Goal: Transaction & Acquisition: Purchase product/service

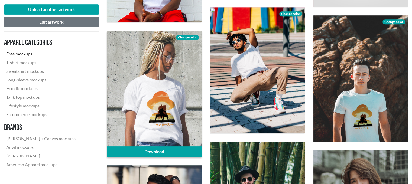
scroll to position [520, 0]
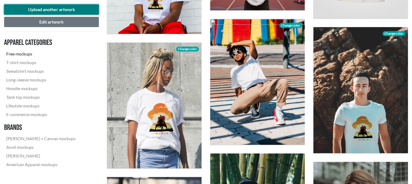
click at [85, 14] on button "Upload another artwork" at bounding box center [51, 9] width 95 height 10
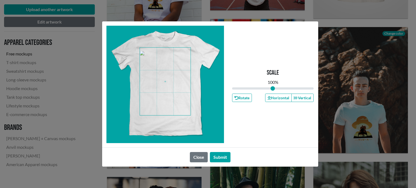
click at [170, 95] on span at bounding box center [165, 82] width 51 height 68
drag, startPoint x: 274, startPoint y: 87, endPoint x: 277, endPoint y: 88, distance: 3.6
type input "1.11"
click at [277, 88] on input "range" at bounding box center [273, 89] width 82 height 6
click at [157, 70] on span at bounding box center [165, 82] width 51 height 68
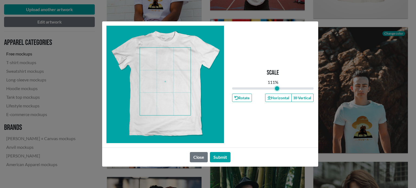
click at [166, 66] on span at bounding box center [165, 82] width 51 height 68
click at [224, 156] on button "Submit" at bounding box center [220, 157] width 21 height 10
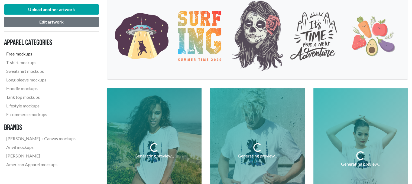
scroll to position [102, 0]
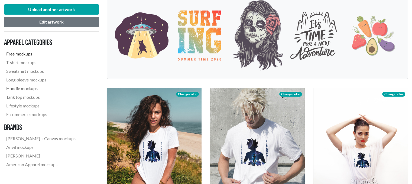
click at [30, 86] on link "Hoodie mockups" at bounding box center [41, 88] width 74 height 9
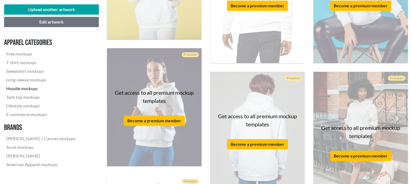
scroll to position [260, 0]
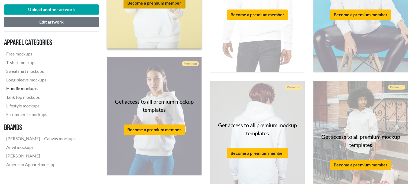
click at [174, 2] on button "Become a premium member" at bounding box center [154, 3] width 61 height 10
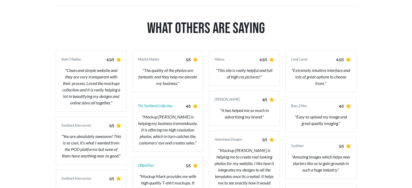
scroll to position [377, 0]
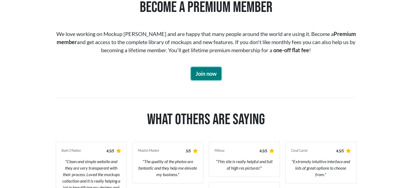
click at [207, 77] on link "Join now" at bounding box center [206, 73] width 30 height 13
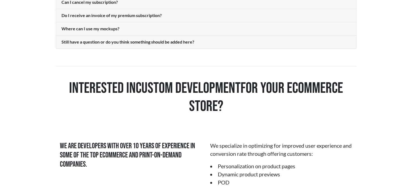
scroll to position [770, 0]
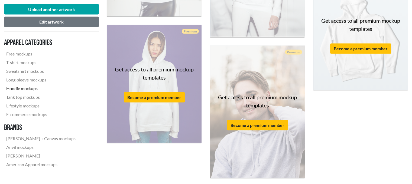
scroll to position [1102, 0]
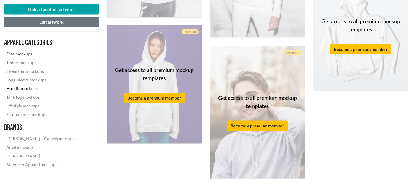
click at [31, 53] on link "Free mockups" at bounding box center [41, 54] width 74 height 9
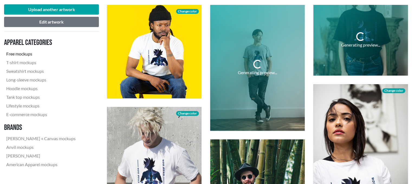
scroll to position [186, 0]
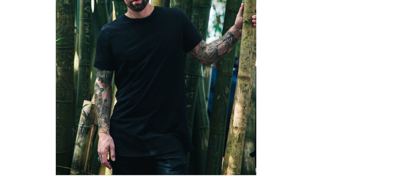
scroll to position [162, 0]
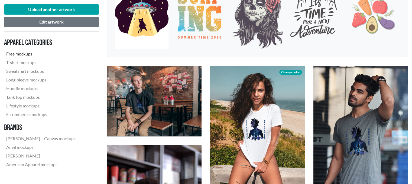
scroll to position [125, 0]
